Goal: Task Accomplishment & Management: Complete application form

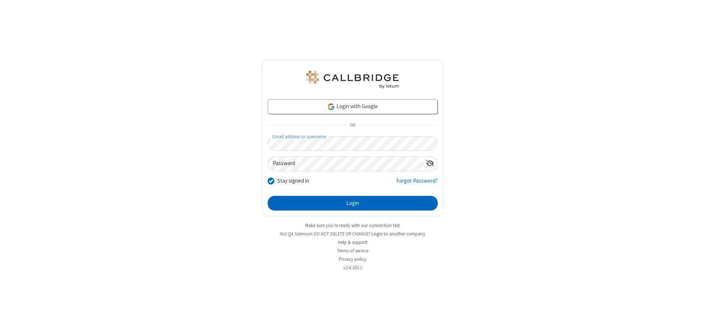
click at [352, 203] on button "Login" at bounding box center [353, 203] width 170 height 15
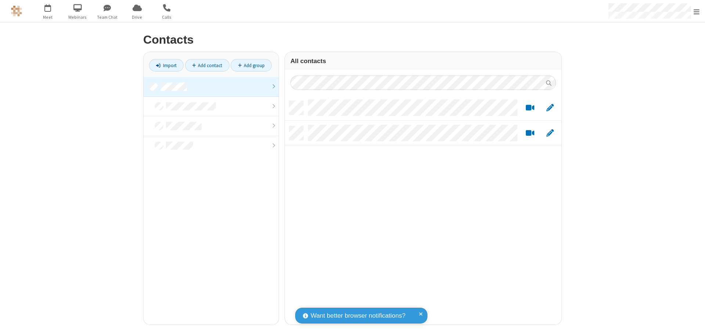
click at [207, 65] on link "Add contact" at bounding box center [207, 65] width 44 height 12
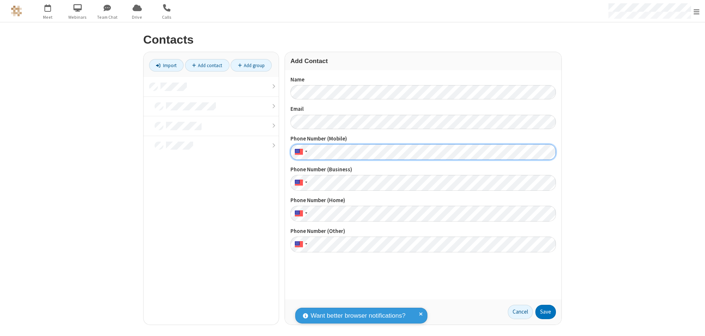
click at [545, 312] on button "Save" at bounding box center [545, 312] width 21 height 15
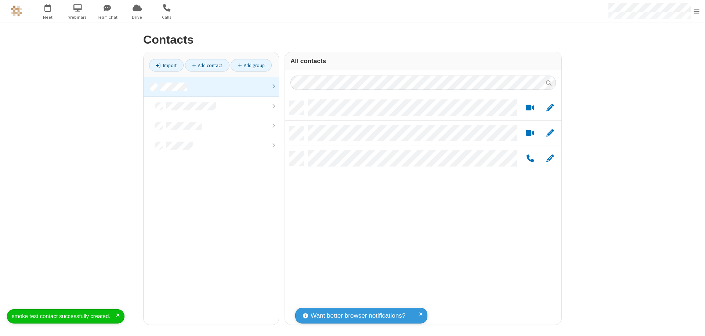
scroll to position [224, 271]
